Goal: Task Accomplishment & Management: Complete application form

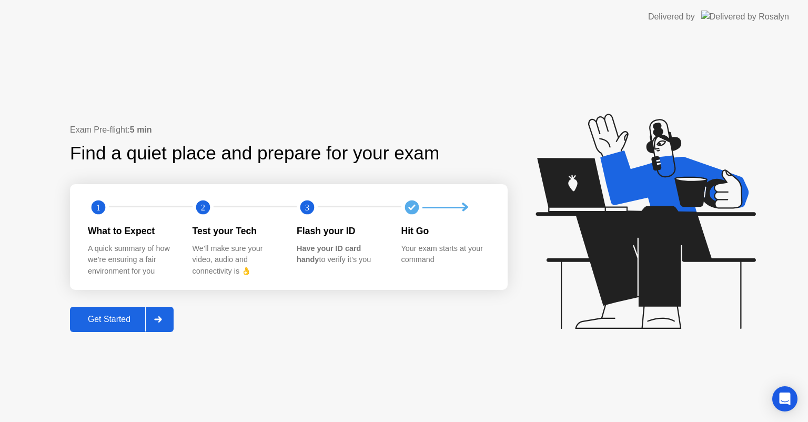
click at [114, 320] on div "Get Started" at bounding box center [109, 318] width 72 height 9
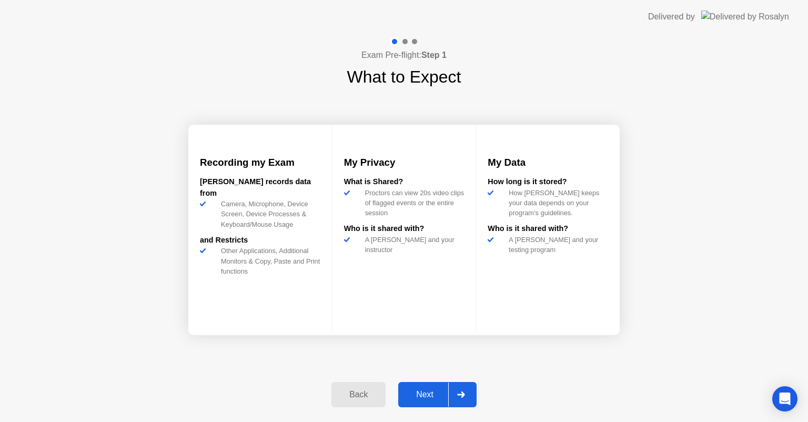
click at [433, 395] on div "Next" at bounding box center [424, 394] width 47 height 9
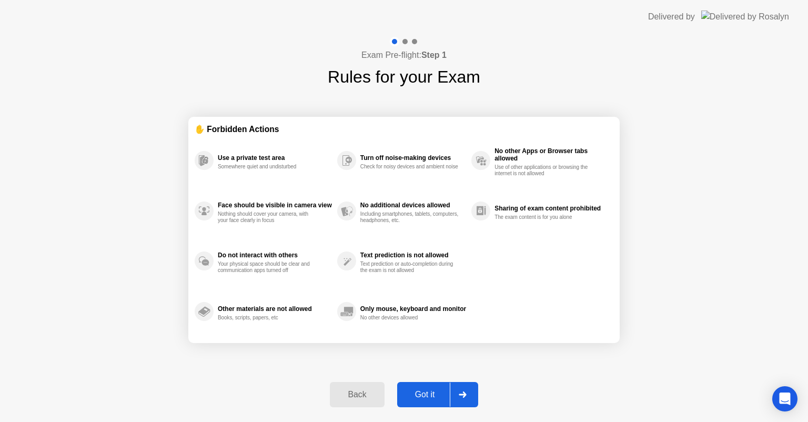
click at [433, 395] on div "Got it" at bounding box center [424, 394] width 49 height 9
select select "**********"
select select "*******"
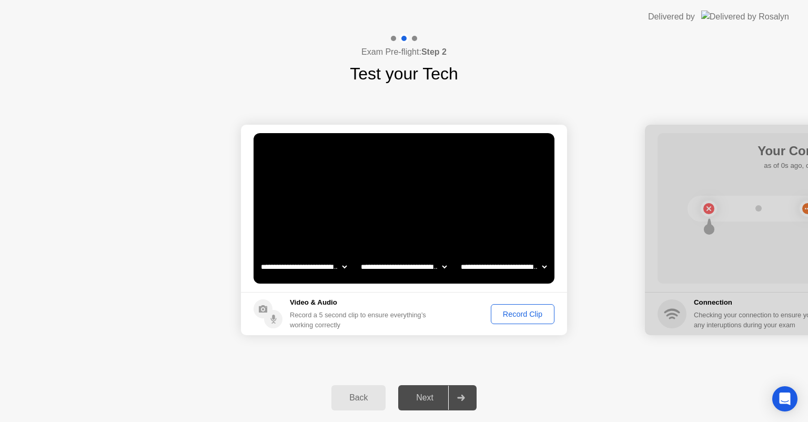
click at [517, 317] on div "Record Clip" at bounding box center [522, 314] width 56 height 8
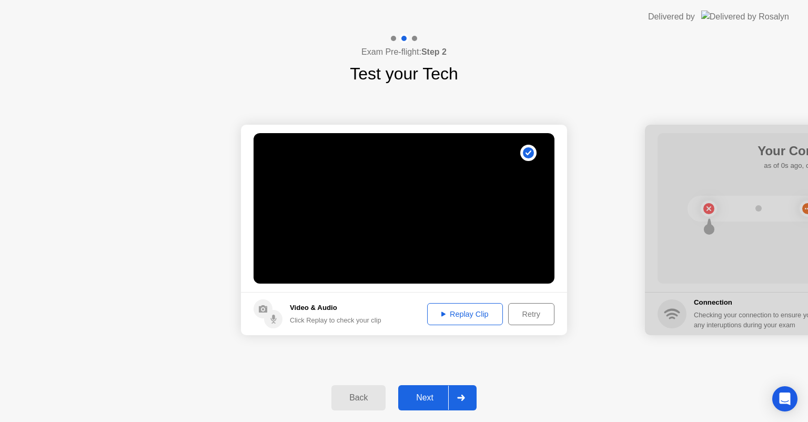
click at [429, 397] on div "Next" at bounding box center [424, 397] width 47 height 9
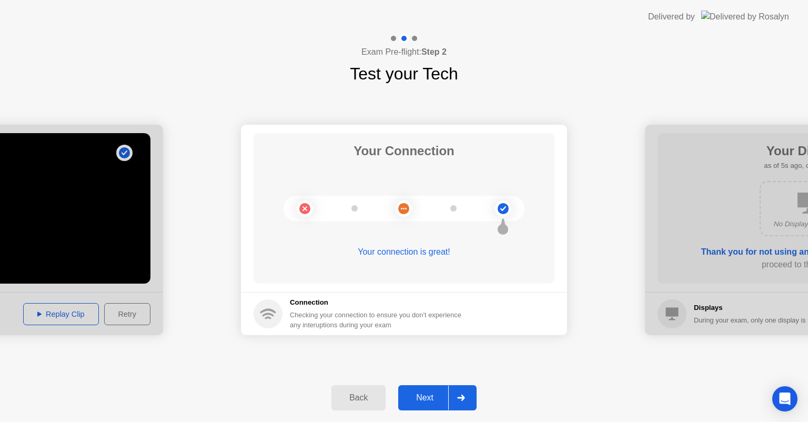
click at [417, 400] on div "Next" at bounding box center [424, 397] width 47 height 9
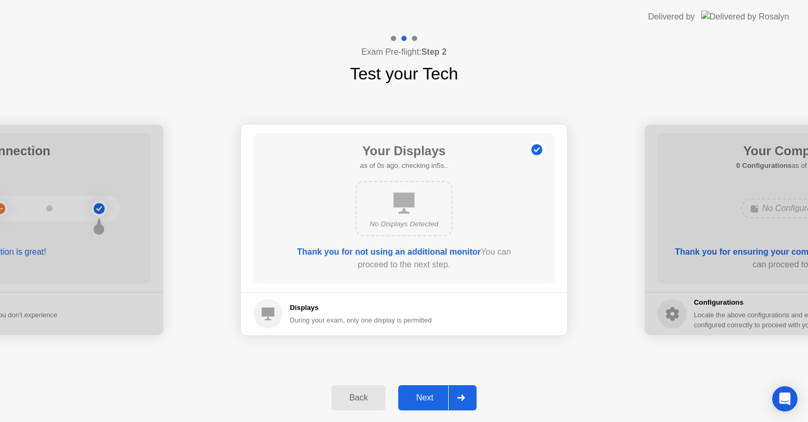
click at [425, 400] on div "Next" at bounding box center [424, 397] width 47 height 9
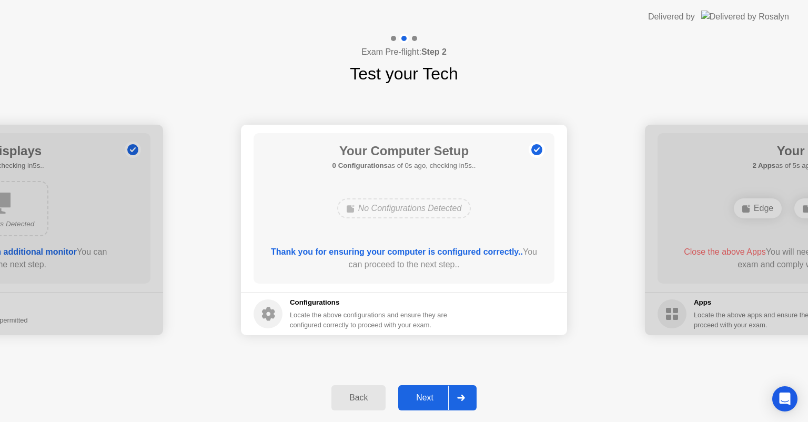
click at [417, 395] on div "Next" at bounding box center [424, 397] width 47 height 9
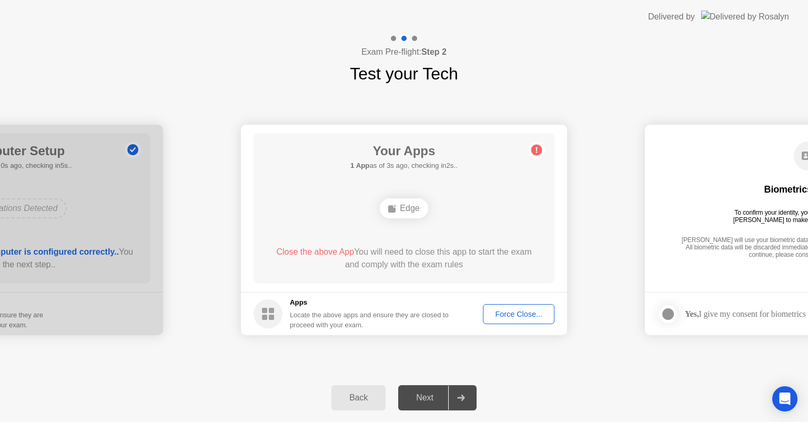
click at [511, 316] on div "Force Close..." at bounding box center [518, 314] width 64 height 8
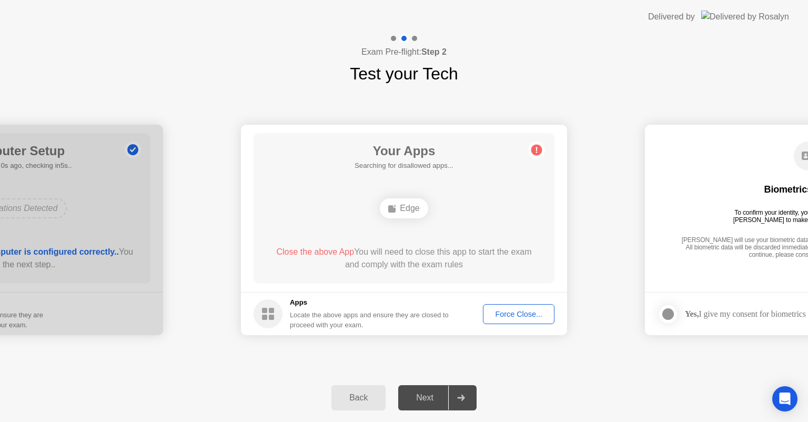
click at [518, 320] on button "Force Close..." at bounding box center [519, 314] width 72 height 20
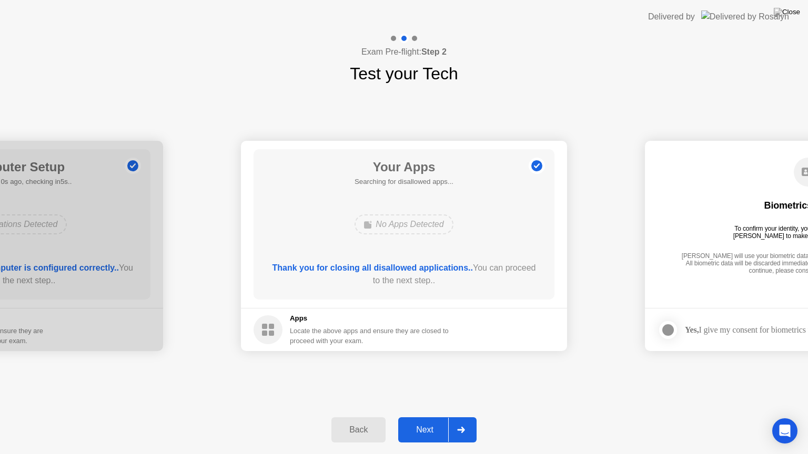
click at [423, 421] on div "Next" at bounding box center [424, 429] width 47 height 9
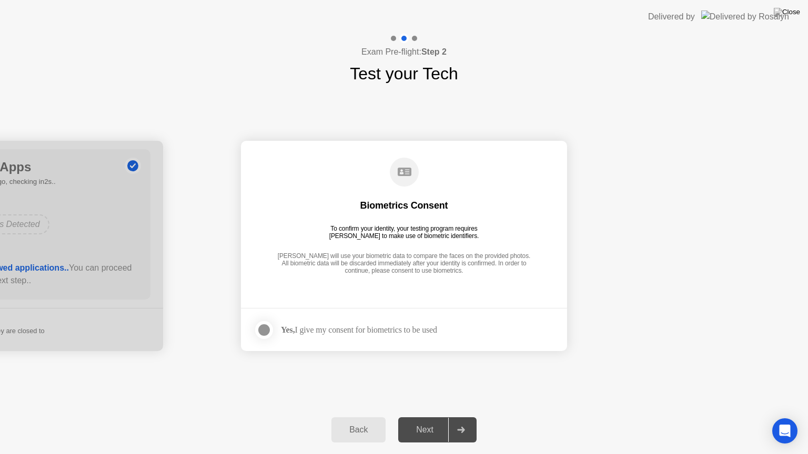
click at [259, 331] on div at bounding box center [264, 330] width 13 height 13
click at [427, 421] on div "Next" at bounding box center [424, 429] width 47 height 9
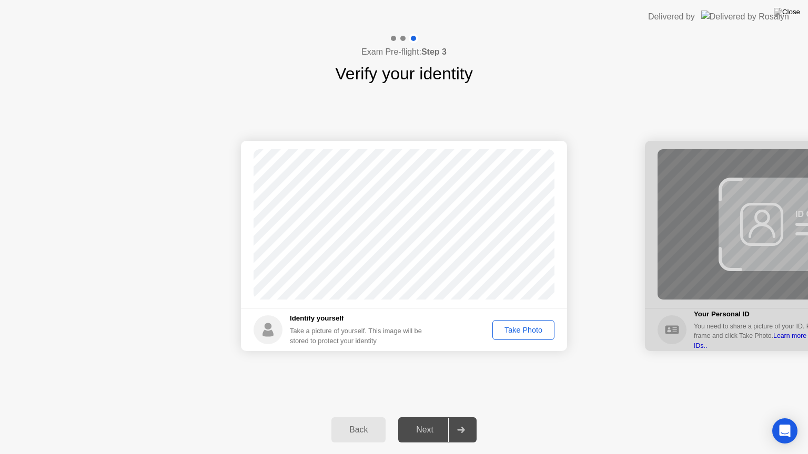
click at [517, 332] on div "Take Photo" at bounding box center [523, 330] width 55 height 8
click at [357, 421] on div "Back" at bounding box center [358, 429] width 48 height 9
select select "**********"
select select "*******"
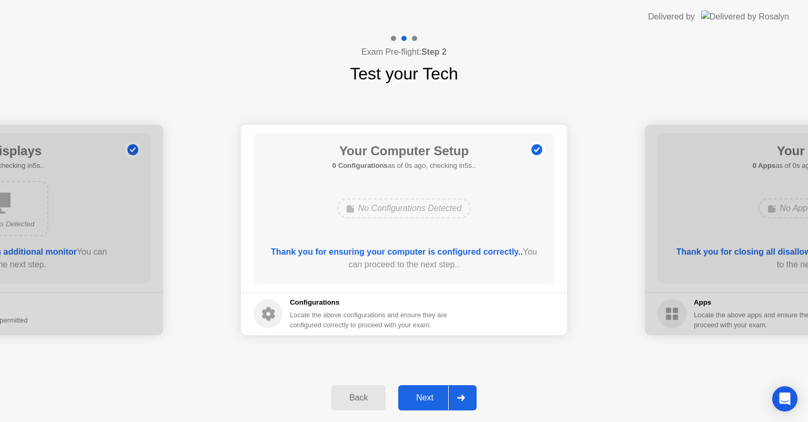
click at [427, 395] on div "Next" at bounding box center [424, 397] width 47 height 9
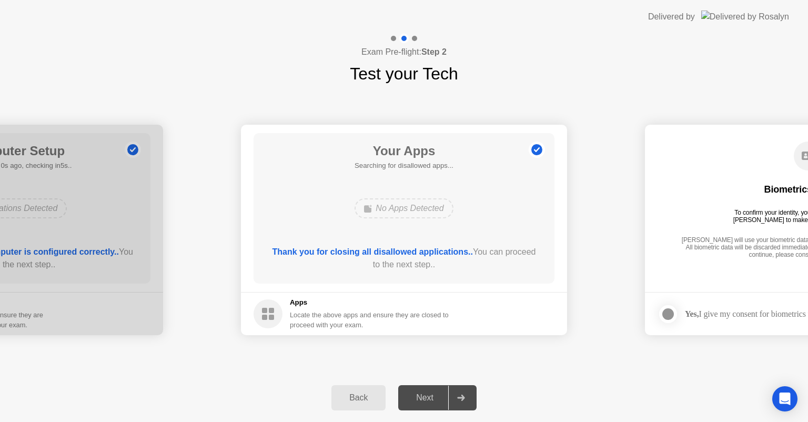
click at [426, 398] on div "Next" at bounding box center [424, 397] width 47 height 9
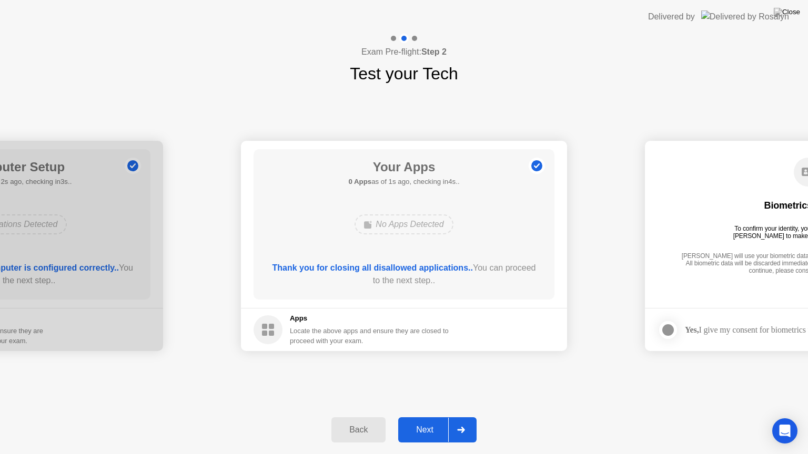
click at [421, 421] on div "Next" at bounding box center [424, 429] width 47 height 9
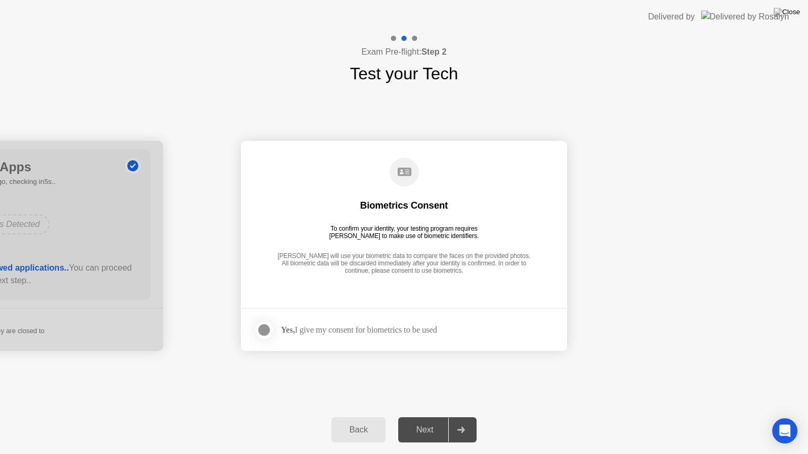
click at [267, 332] on div at bounding box center [264, 330] width 13 height 13
click at [422, 421] on button "Next" at bounding box center [437, 430] width 78 height 25
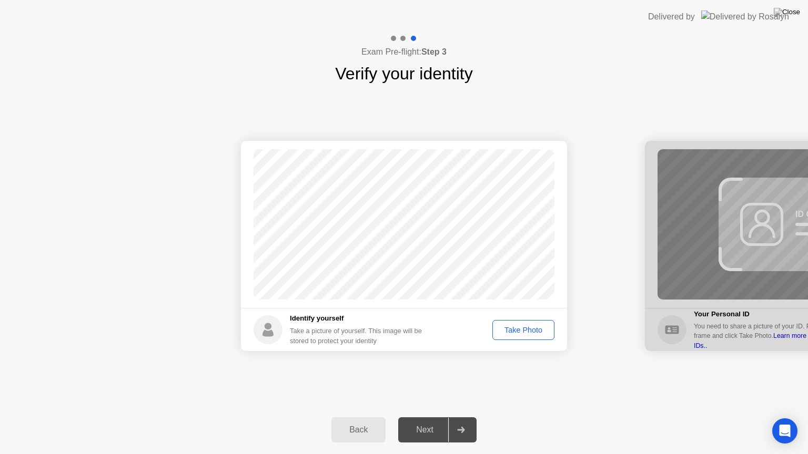
click at [518, 333] on div "Take Photo" at bounding box center [523, 330] width 55 height 8
click at [431, 421] on div "Next" at bounding box center [424, 429] width 47 height 9
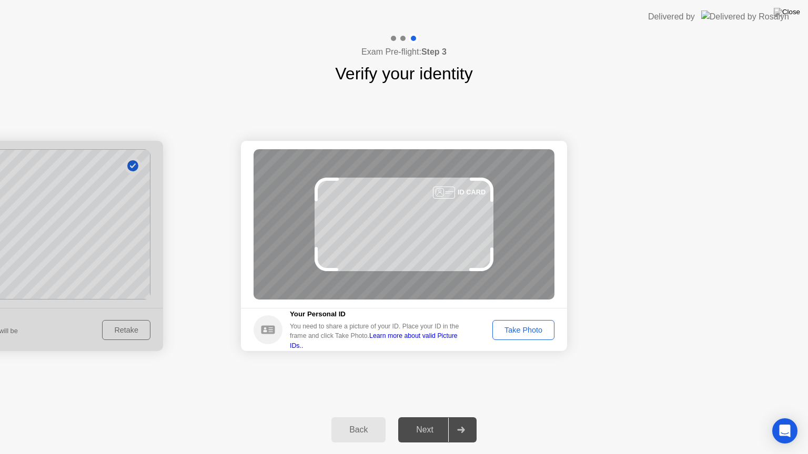
click at [527, 331] on div "Take Photo" at bounding box center [523, 330] width 55 height 8
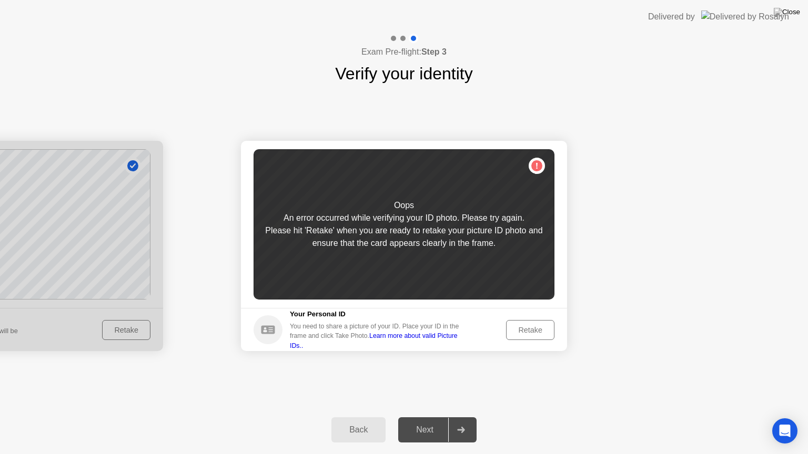
click at [522, 331] on div "Retake" at bounding box center [530, 330] width 41 height 8
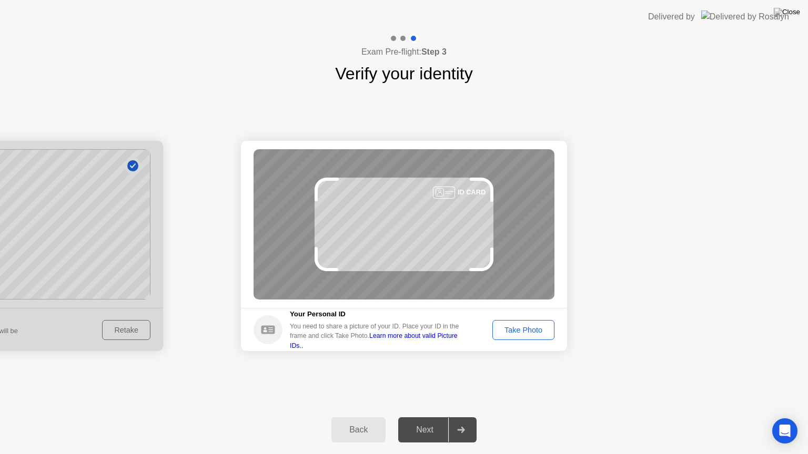
click at [509, 328] on div "Take Photo" at bounding box center [523, 330] width 55 height 8
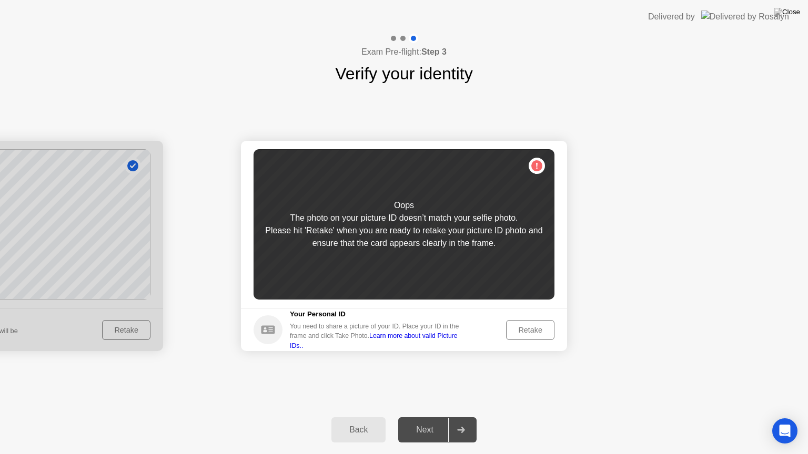
click at [124, 329] on div at bounding box center [0, 246] width 326 height 210
click at [527, 289] on div "Oops The photo on your picture ID doesn’t match your selfie photo. Please hit '…" at bounding box center [403, 224] width 301 height 150
click at [353, 421] on div "Back" at bounding box center [358, 429] width 48 height 9
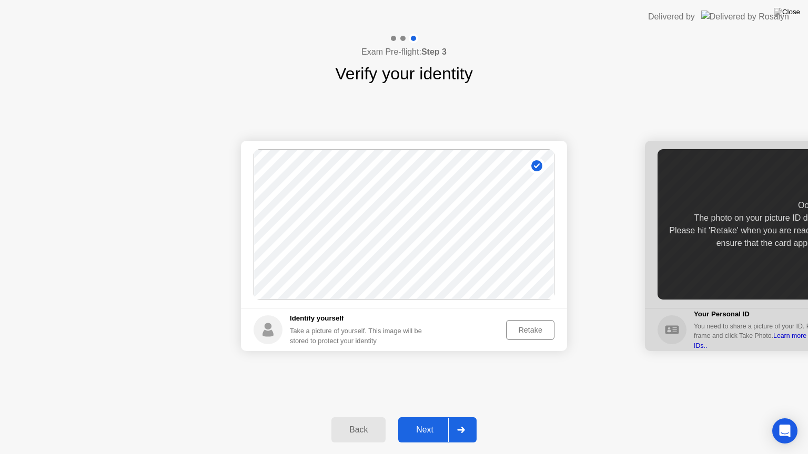
click at [542, 337] on button "Retake" at bounding box center [530, 330] width 48 height 20
click at [528, 334] on div "Take Photo" at bounding box center [523, 330] width 55 height 8
click at [415, 421] on div "Next" at bounding box center [424, 429] width 47 height 9
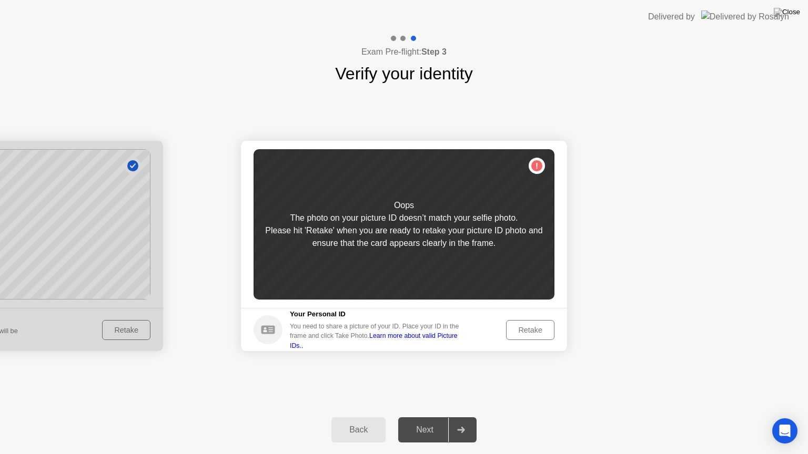
drag, startPoint x: 468, startPoint y: 233, endPoint x: 472, endPoint y: 260, distance: 27.1
click at [469, 237] on div "Please hit 'Retake' when you are ready to retake your picture ID photo and ensu…" at bounding box center [403, 237] width 301 height 25
click at [525, 328] on div "Retake" at bounding box center [530, 330] width 41 height 8
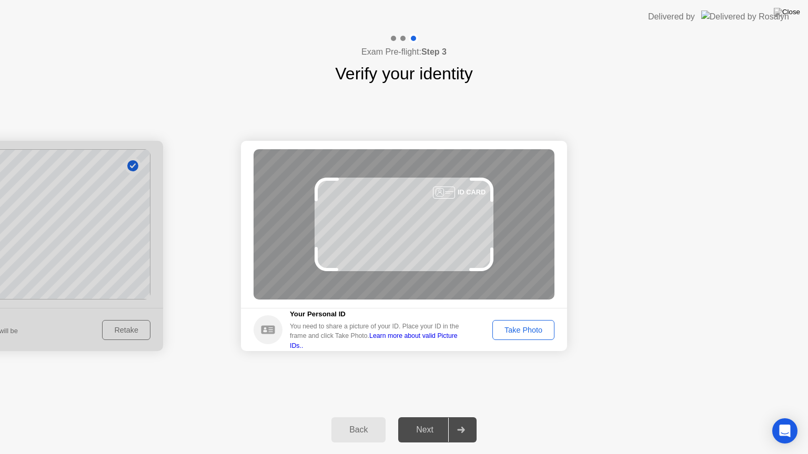
click at [347, 223] on div "ID CARD" at bounding box center [403, 224] width 301 height 150
click at [372, 232] on div "ID CARD" at bounding box center [403, 224] width 301 height 150
click at [539, 330] on div "Take Photo" at bounding box center [523, 330] width 55 height 8
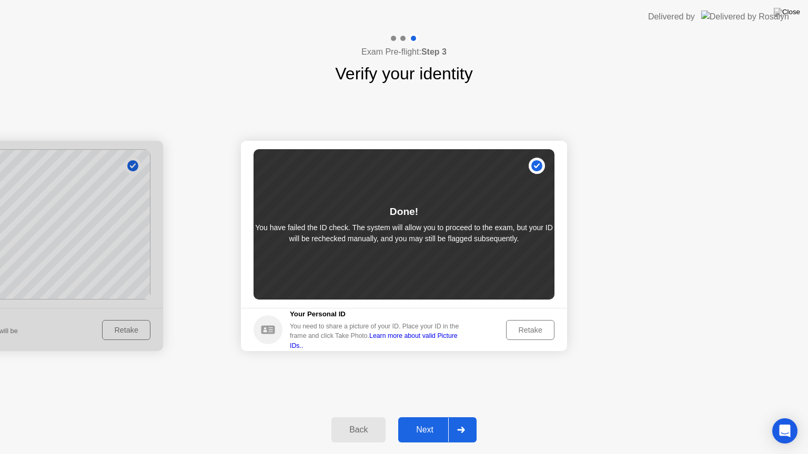
click at [426, 421] on div "Next" at bounding box center [424, 429] width 47 height 9
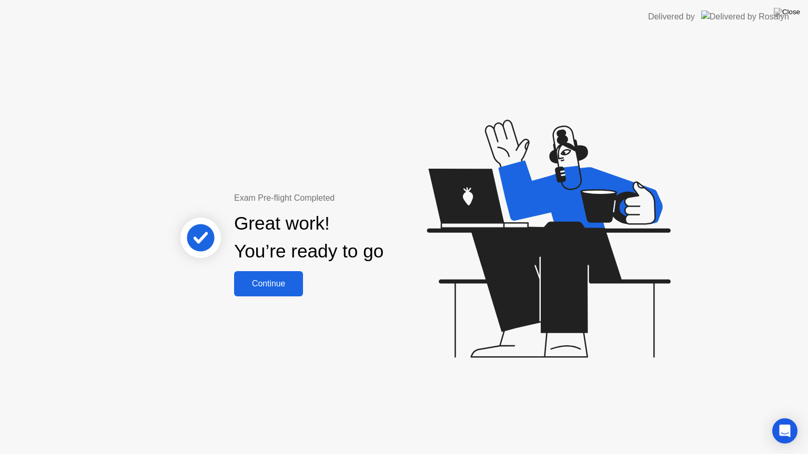
click at [270, 281] on div "Continue" at bounding box center [268, 283] width 63 height 9
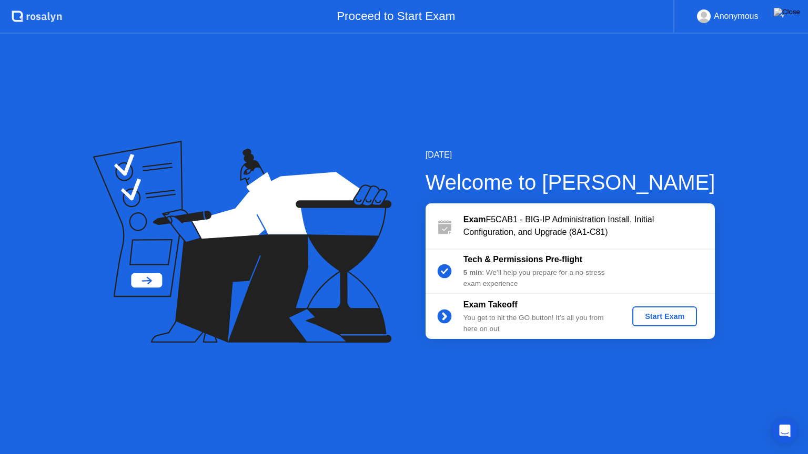
click at [665, 317] on div "Start Exam" at bounding box center [664, 316] width 56 height 8
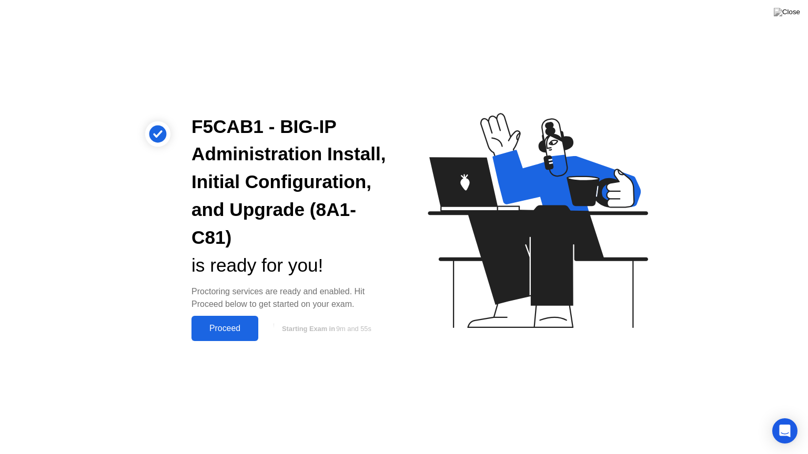
click at [232, 328] on div "Proceed" at bounding box center [225, 328] width 60 height 9
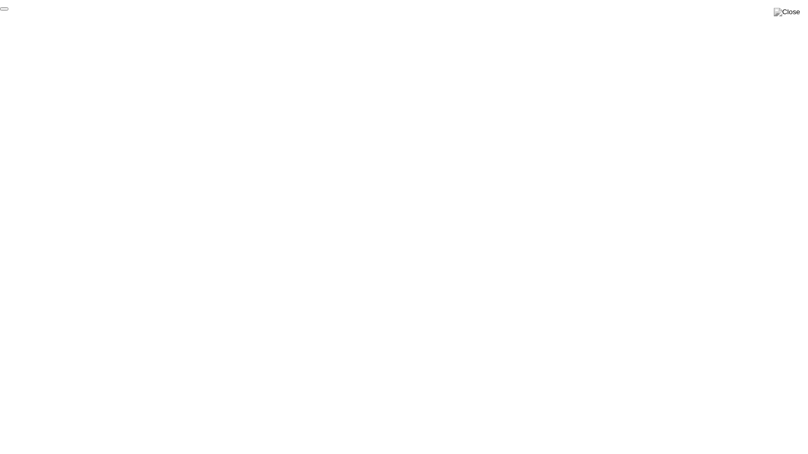
click div "End Proctoring Session"
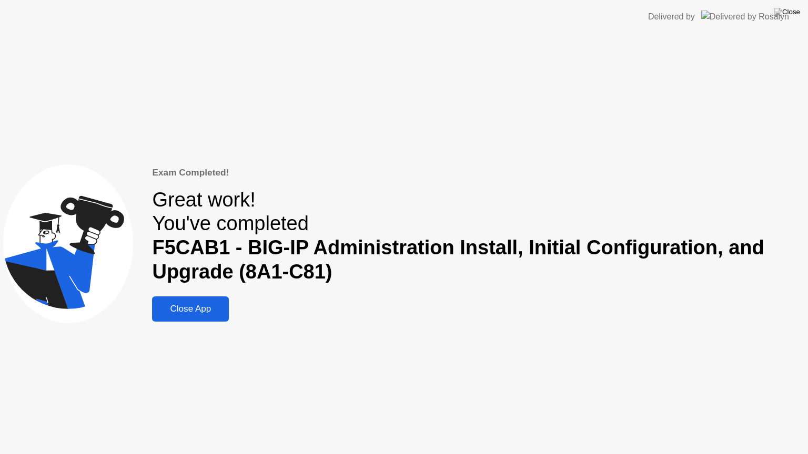
click at [200, 310] on div "Close App" at bounding box center [190, 309] width 70 height 11
